Goal: Find specific page/section: Find specific page/section

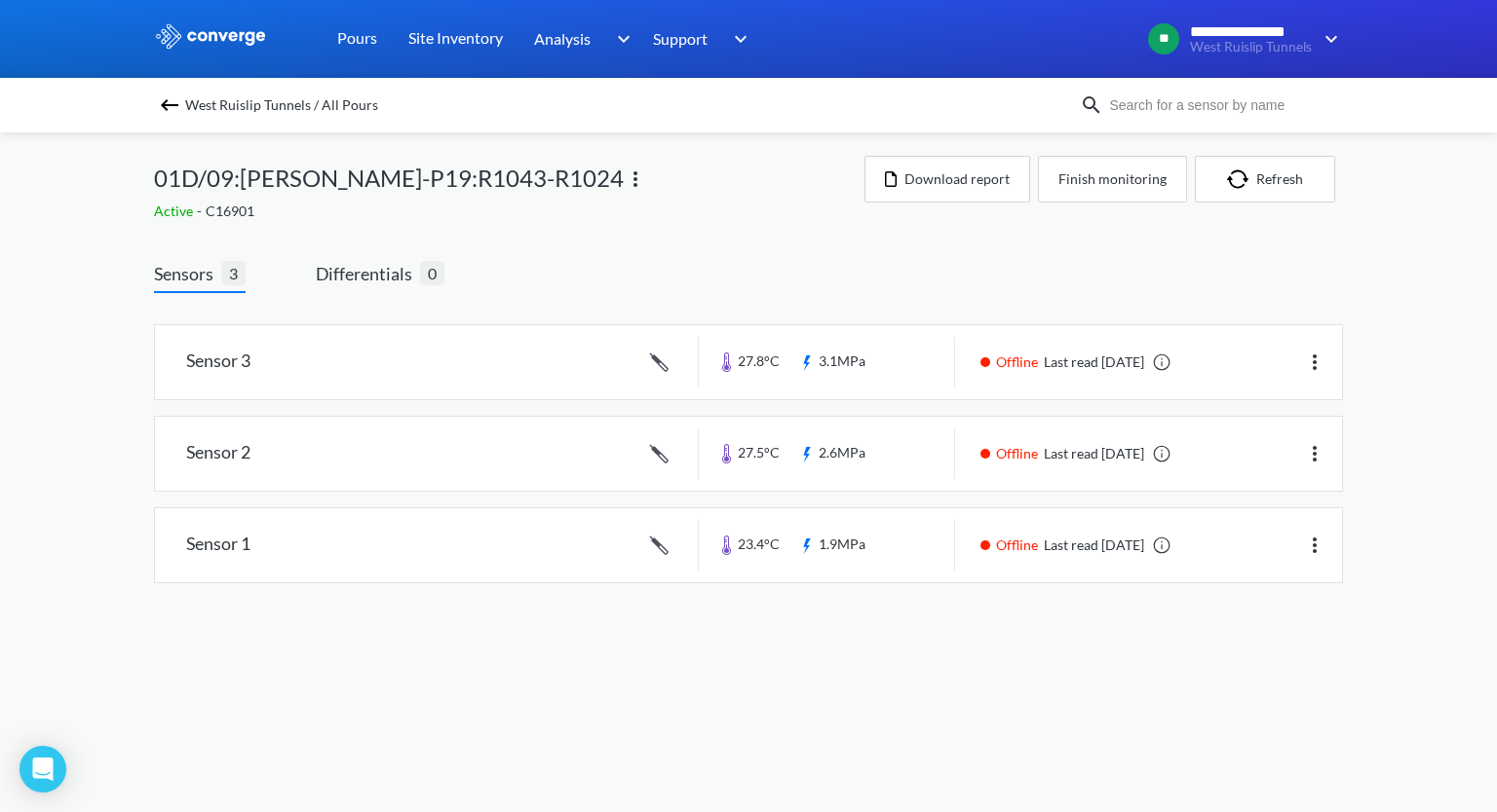
click at [173, 120] on div "West Ruislip Tunnels / All Pours" at bounding box center [748, 105] width 1497 height 55
click at [170, 99] on img at bounding box center [170, 105] width 23 height 23
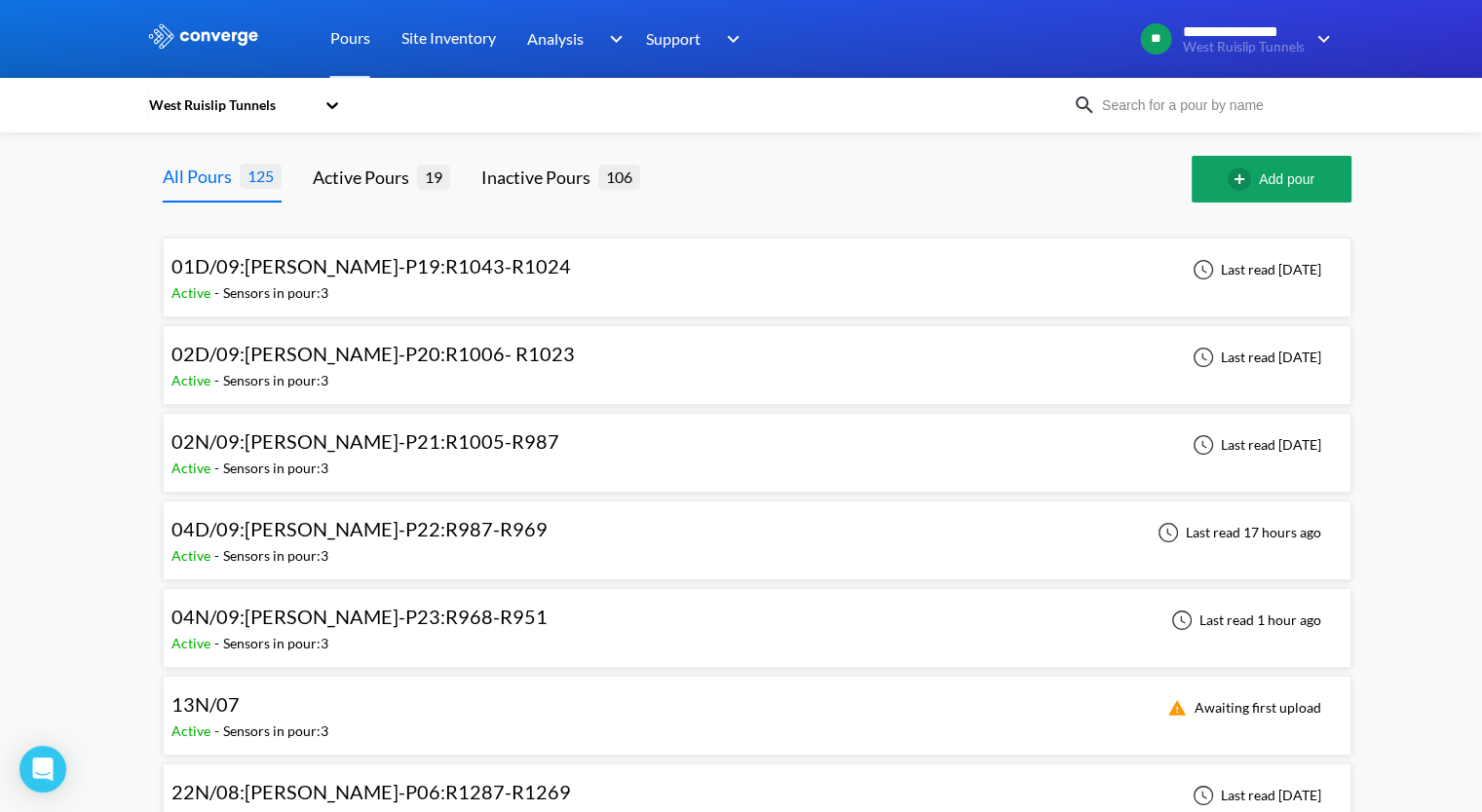
click at [387, 615] on span "04N/09:[PERSON_NAME]-P23:R968-R951" at bounding box center [359, 617] width 376 height 23
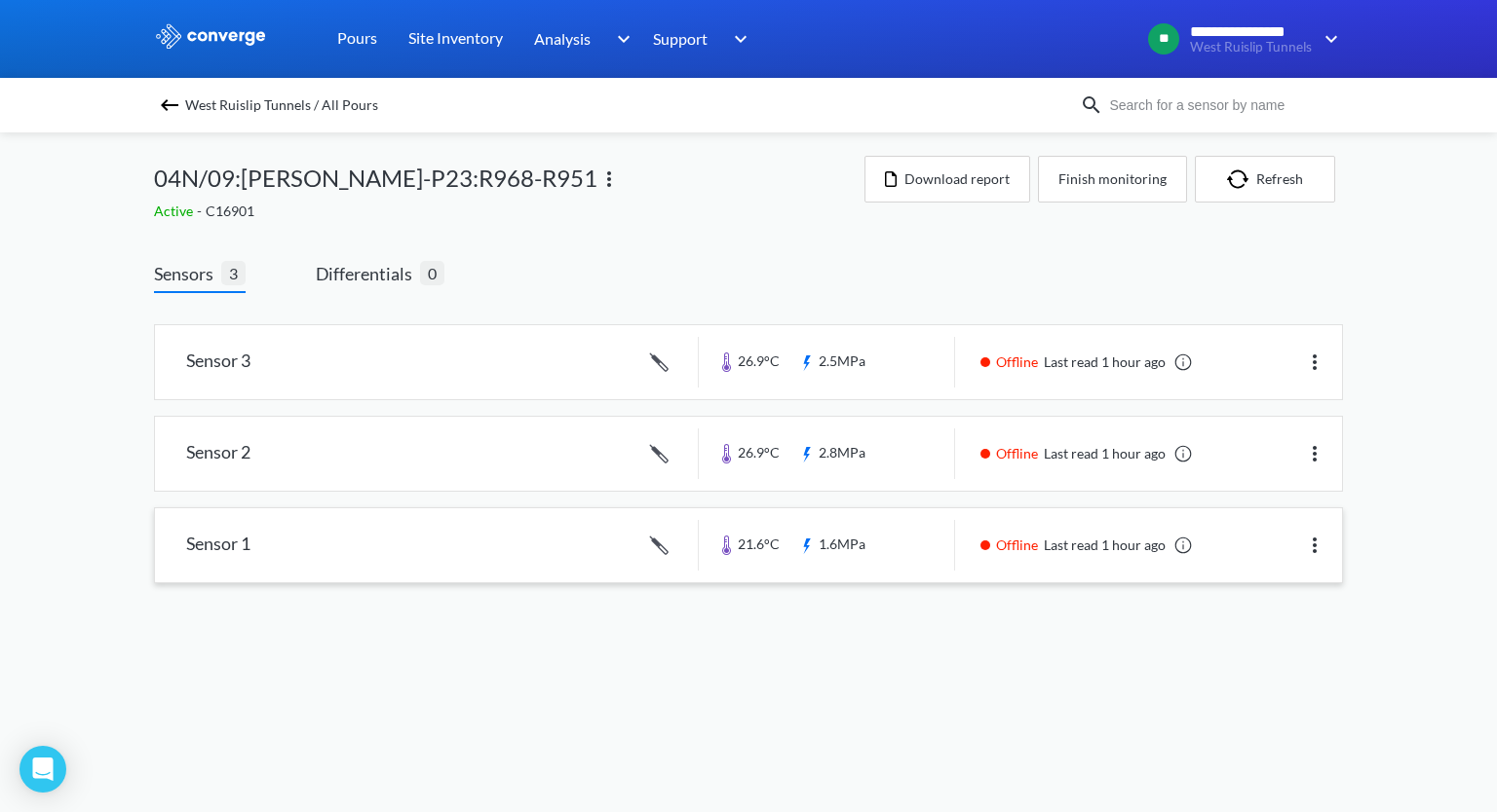
click at [841, 545] on link at bounding box center [748, 546] width 1186 height 74
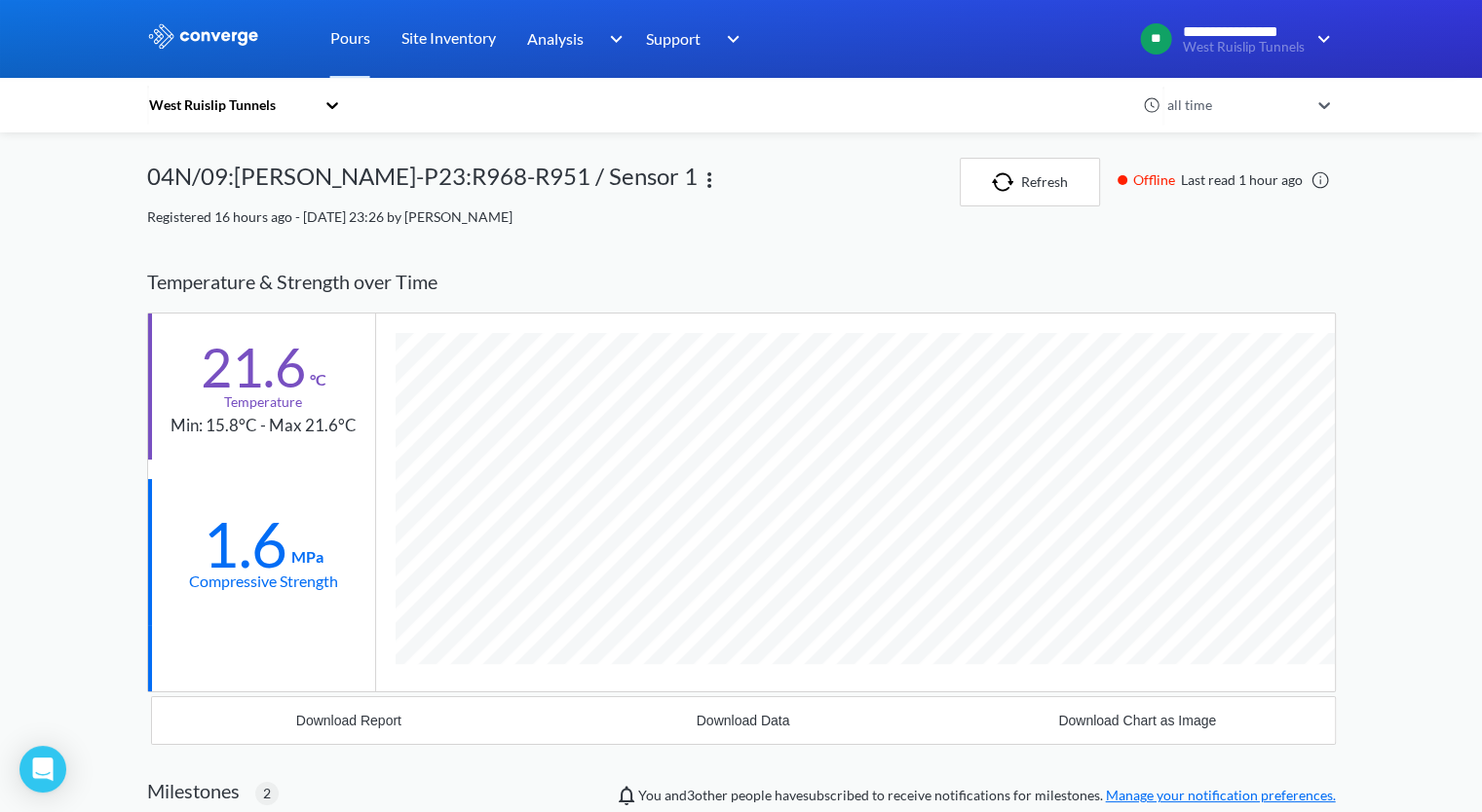
scroll to position [1386, 1188]
